Goal: Task Accomplishment & Management: Use online tool/utility

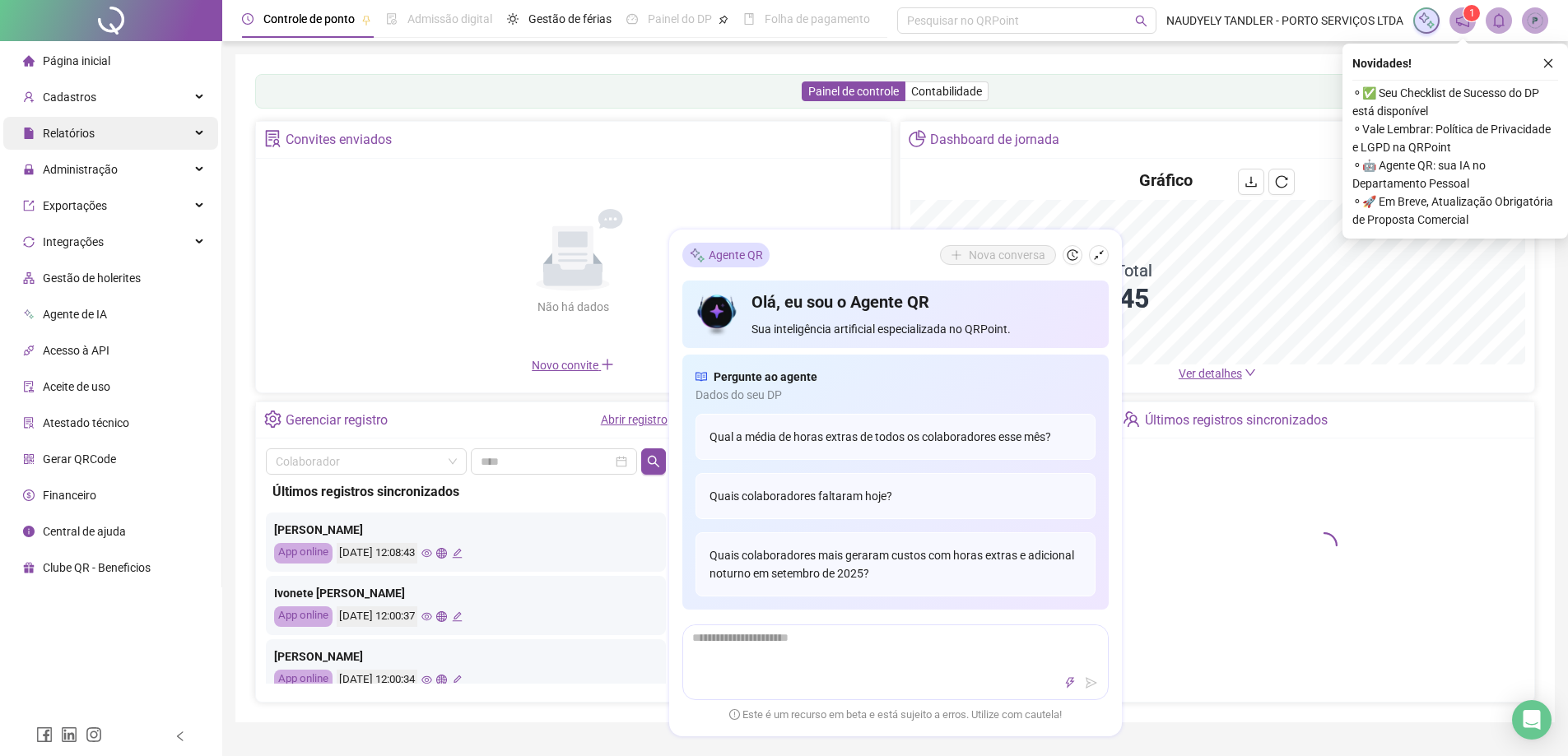
click at [170, 136] on div "Relatórios" at bounding box center [111, 133] width 215 height 33
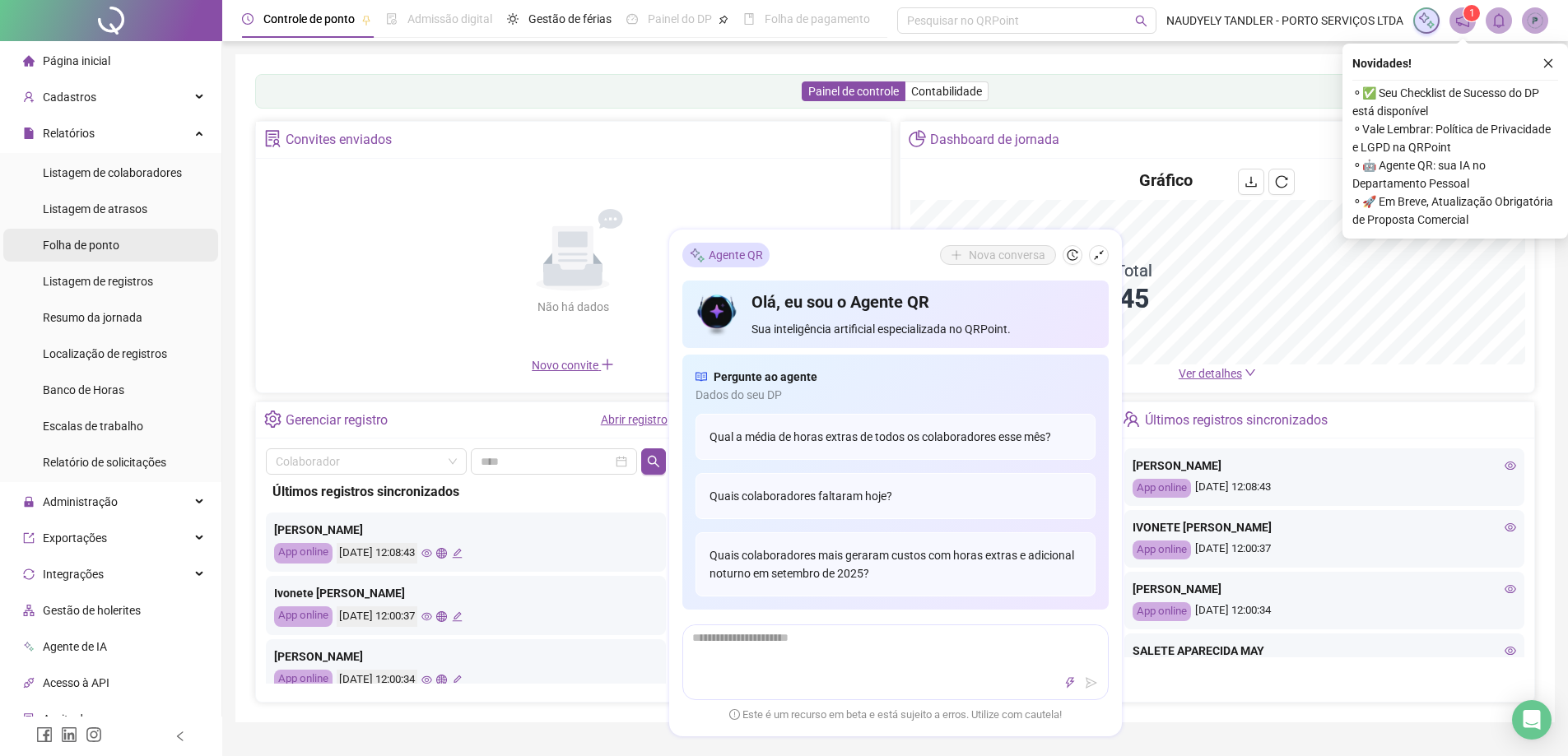
click at [122, 251] on li "Folha de ponto" at bounding box center [111, 245] width 215 height 33
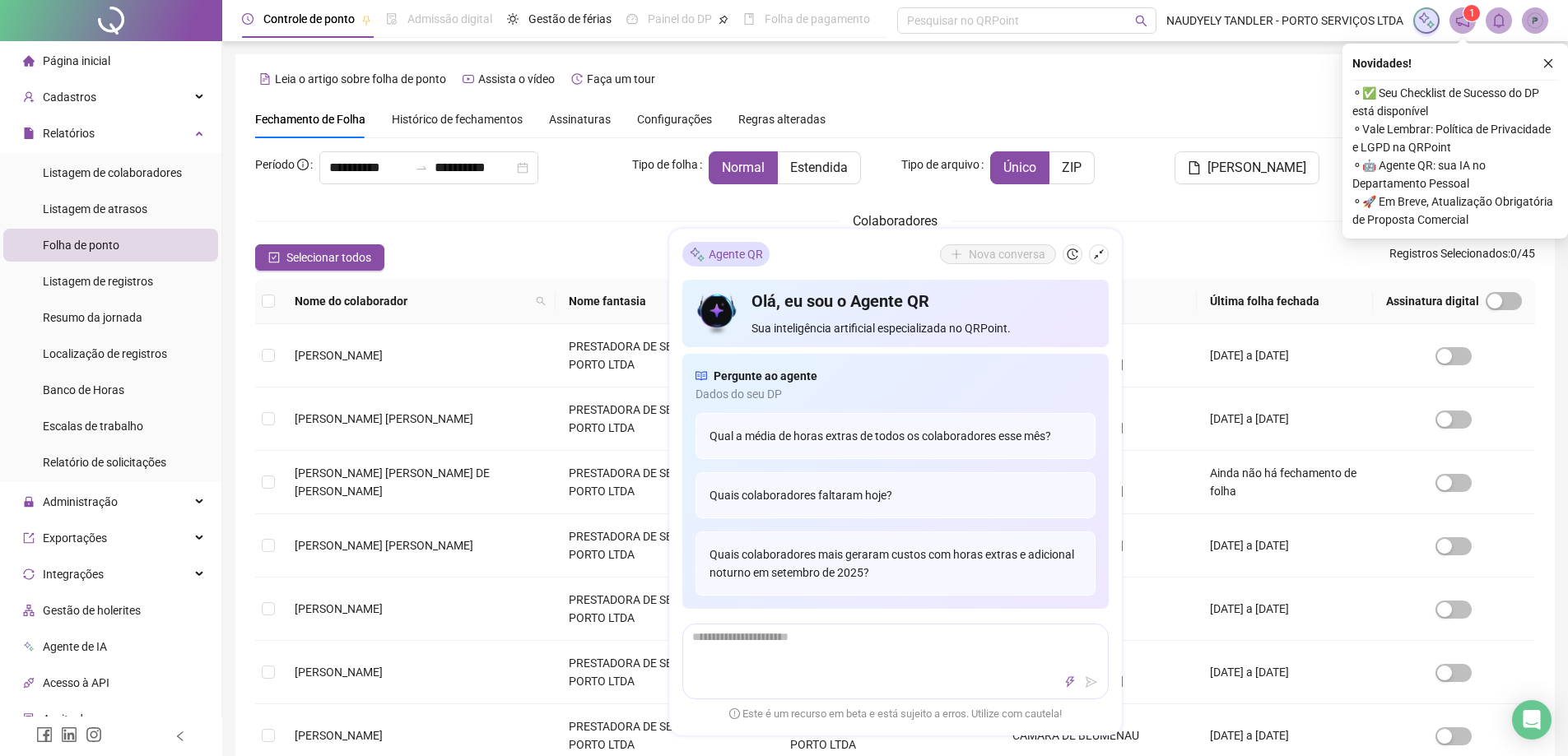
type input "**********"
click at [487, 213] on div "Colaboradores" at bounding box center [895, 221] width 1280 height 21
click at [483, 298] on div "Nome do colaborador" at bounding box center [418, 301] width 248 height 18
click at [1096, 251] on icon "shrink" at bounding box center [1098, 255] width 12 height 12
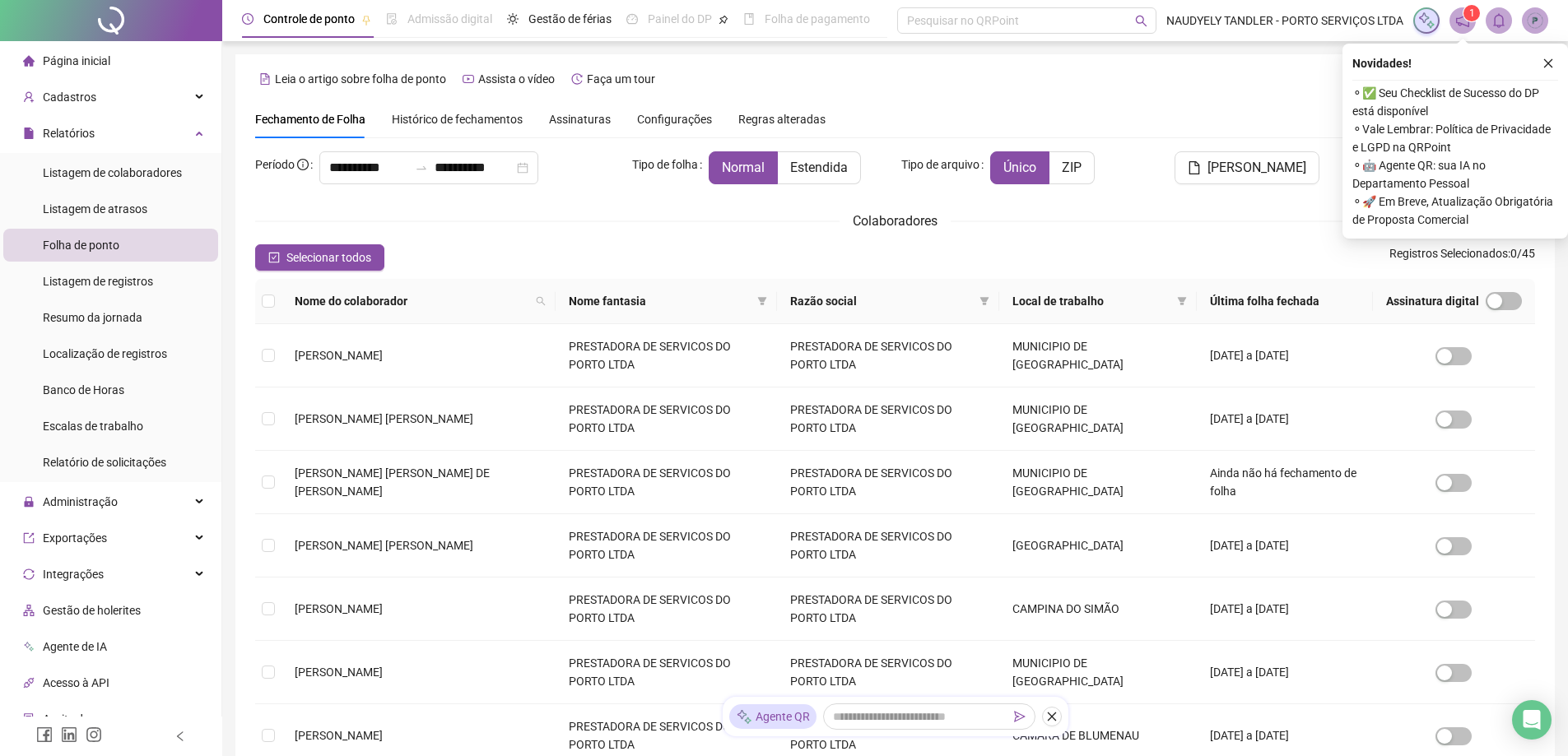
click at [1054, 718] on icon "close" at bounding box center [1051, 717] width 9 height 9
click at [536, 296] on icon "search" at bounding box center [540, 301] width 10 height 10
type input "*****"
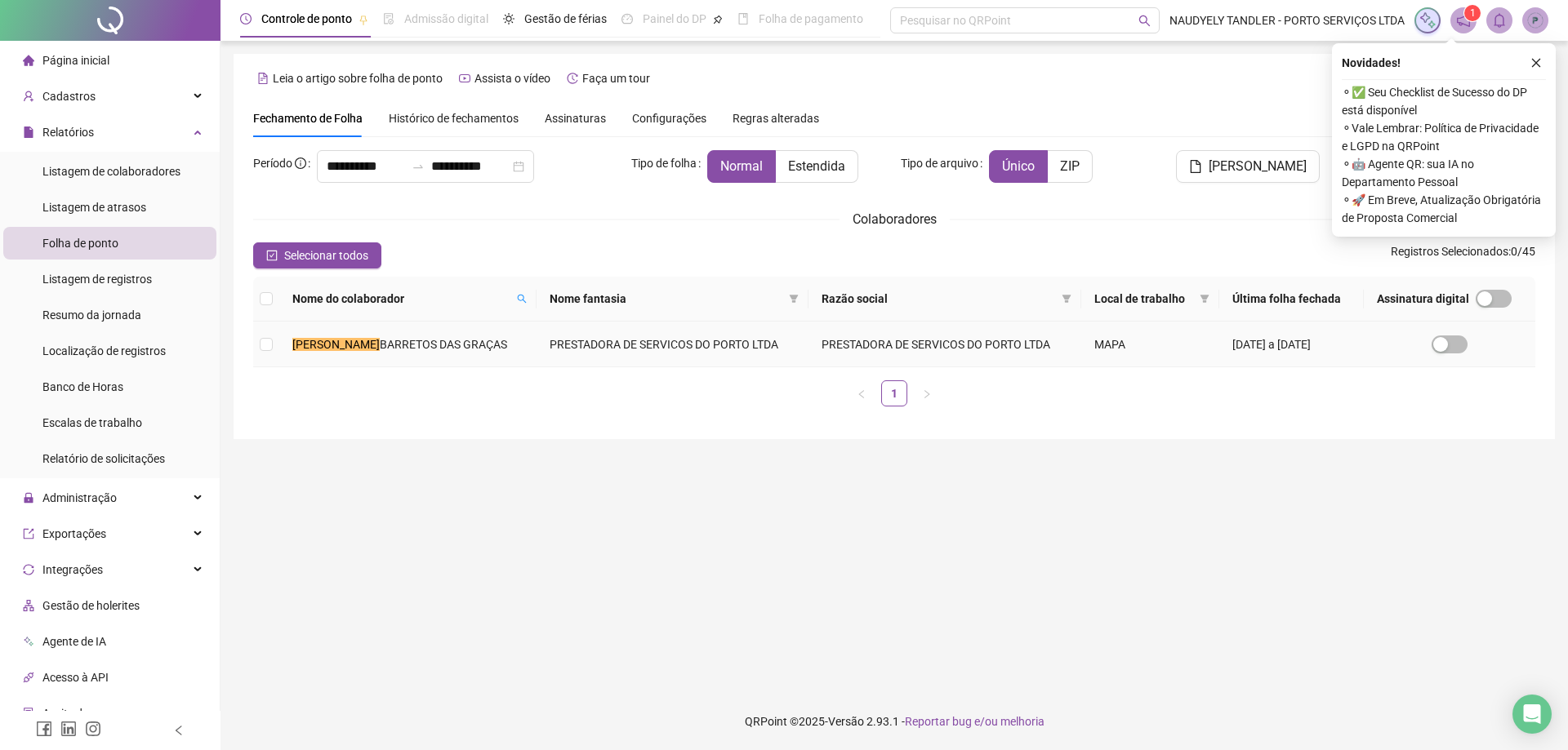
click at [464, 341] on td "[PERSON_NAME] DAS GRAÇAS" at bounding box center [408, 344] width 258 height 46
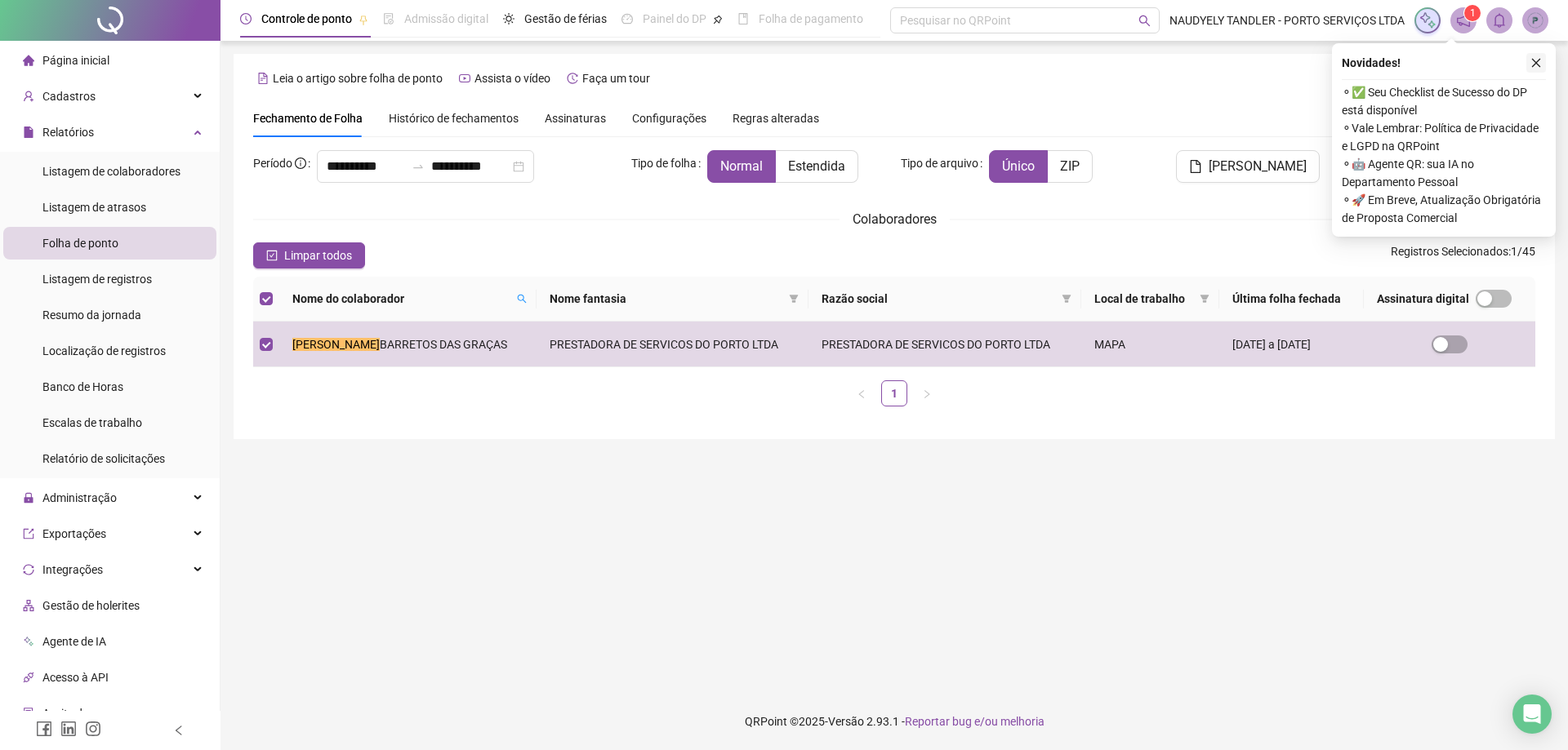
click at [1533, 61] on icon "close" at bounding box center [1536, 63] width 12 height 12
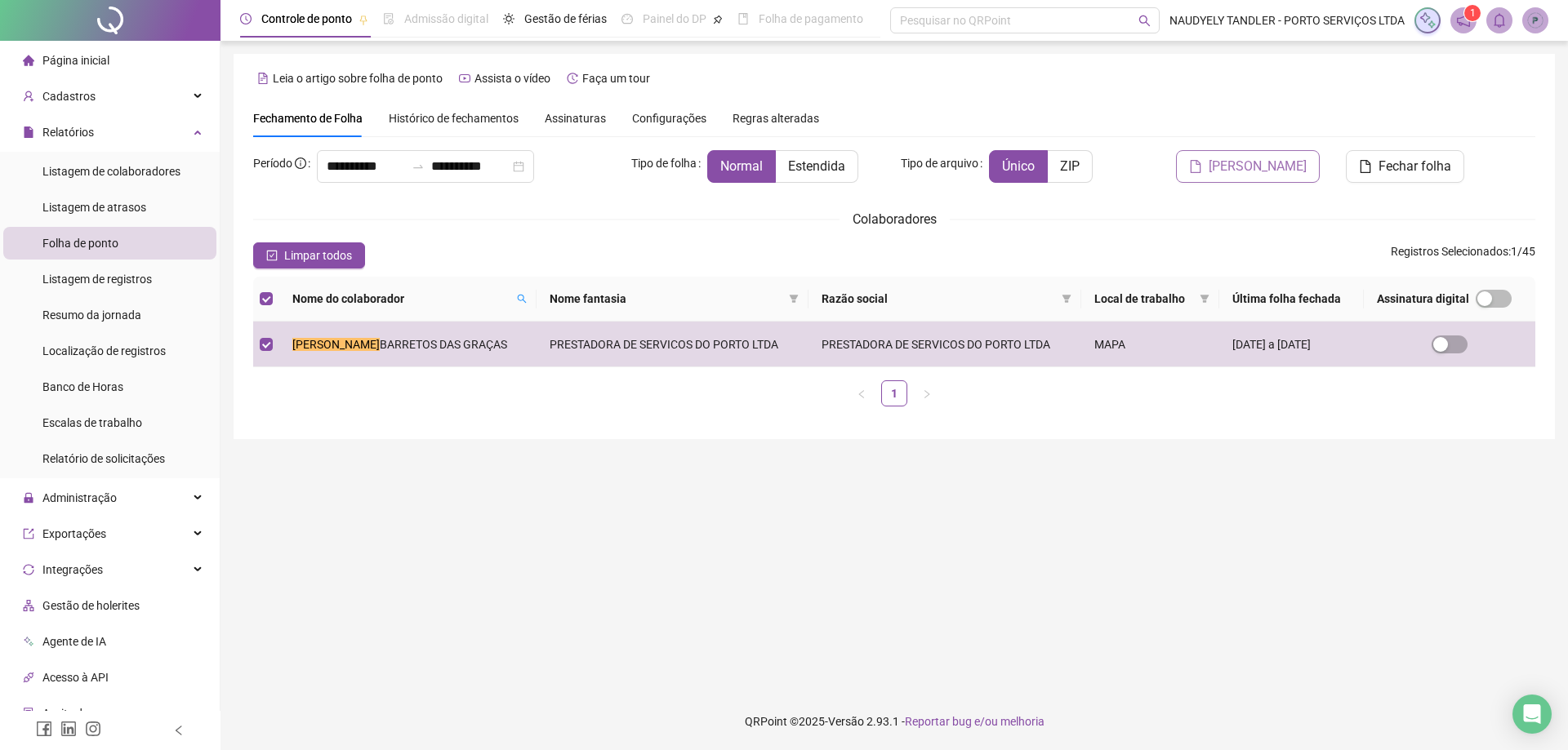
click at [1291, 164] on span "[PERSON_NAME]" at bounding box center [1258, 166] width 98 height 20
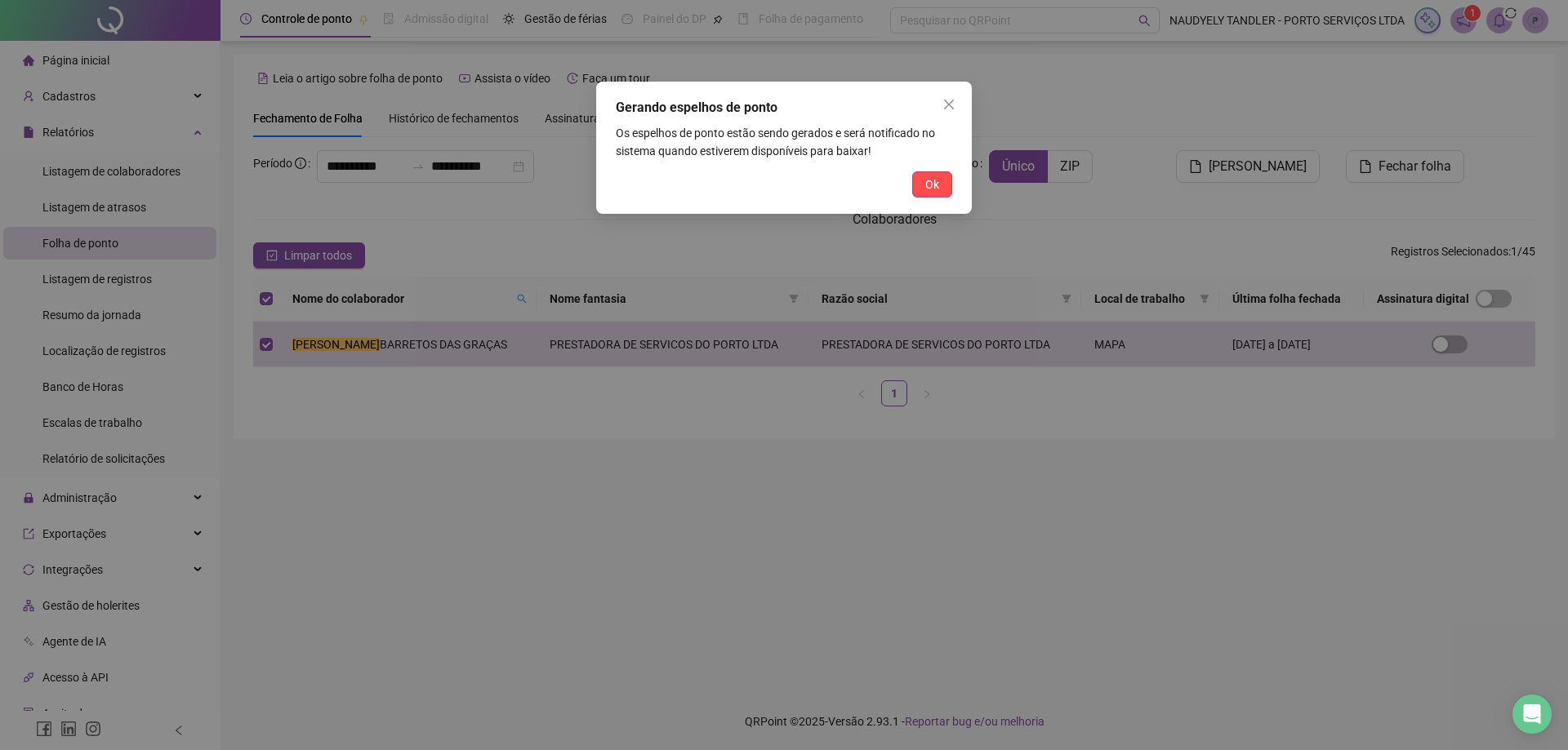
click at [925, 181] on span "Ok" at bounding box center [932, 184] width 14 height 18
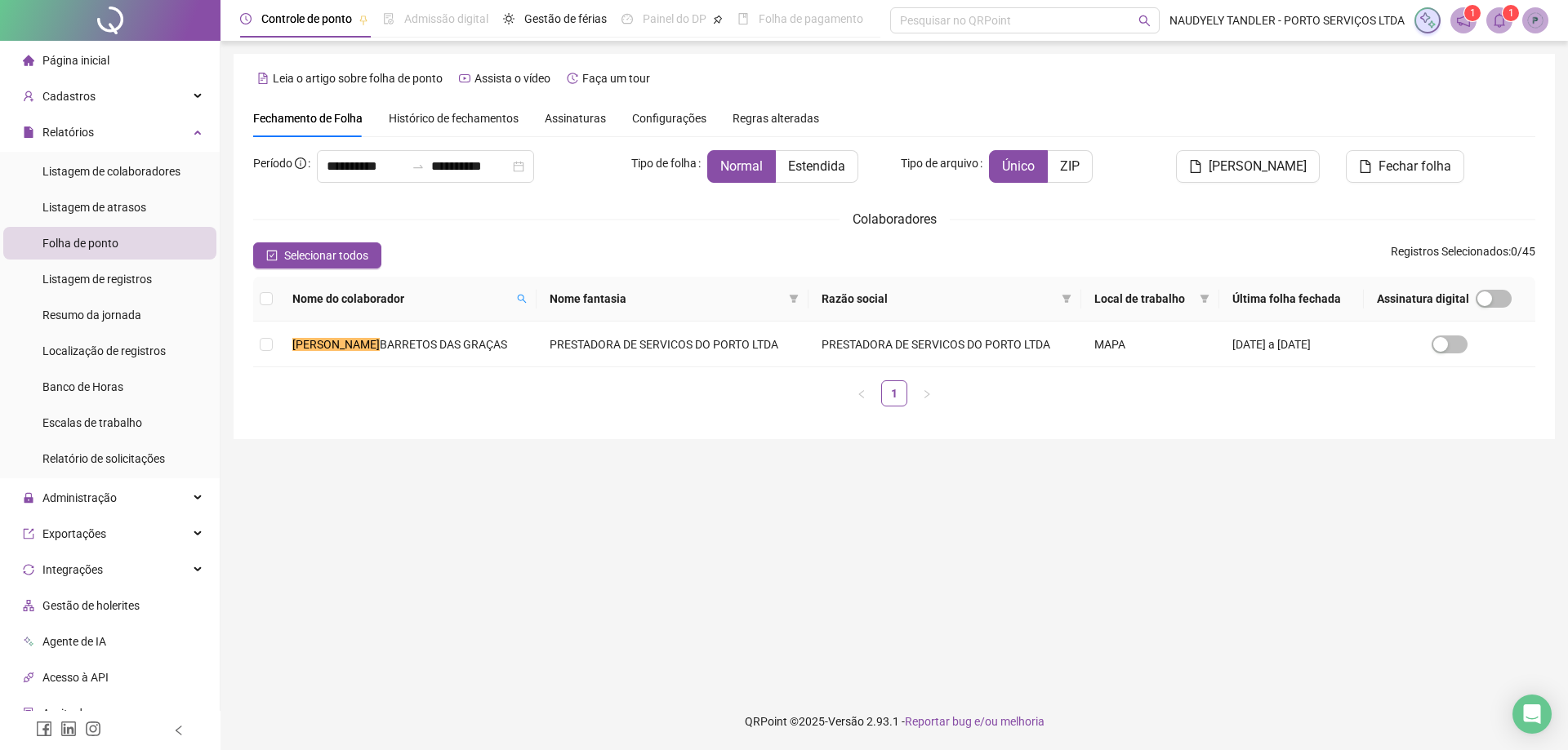
click at [1499, 23] on icon "bell" at bounding box center [1499, 21] width 14 height 14
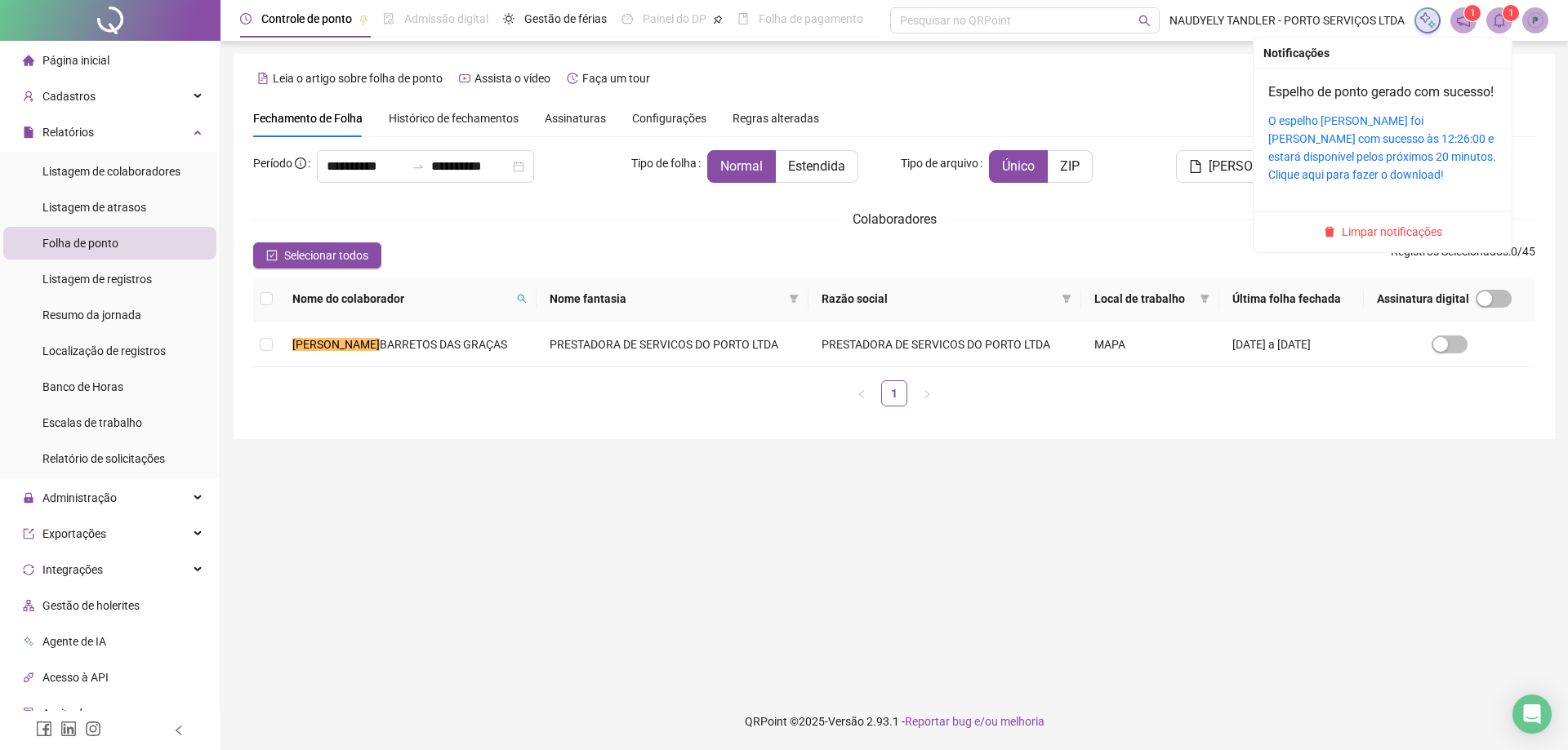
click at [1377, 102] on h4 "Espelho de ponto gerado com sucesso!" at bounding box center [1383, 92] width 229 height 20
click at [1358, 156] on link "O espelho [PERSON_NAME] foi [PERSON_NAME] com sucesso às 12:26:00 e estará disp…" at bounding box center [1382, 147] width 228 height 67
